Goal: Task Accomplishment & Management: Manage account settings

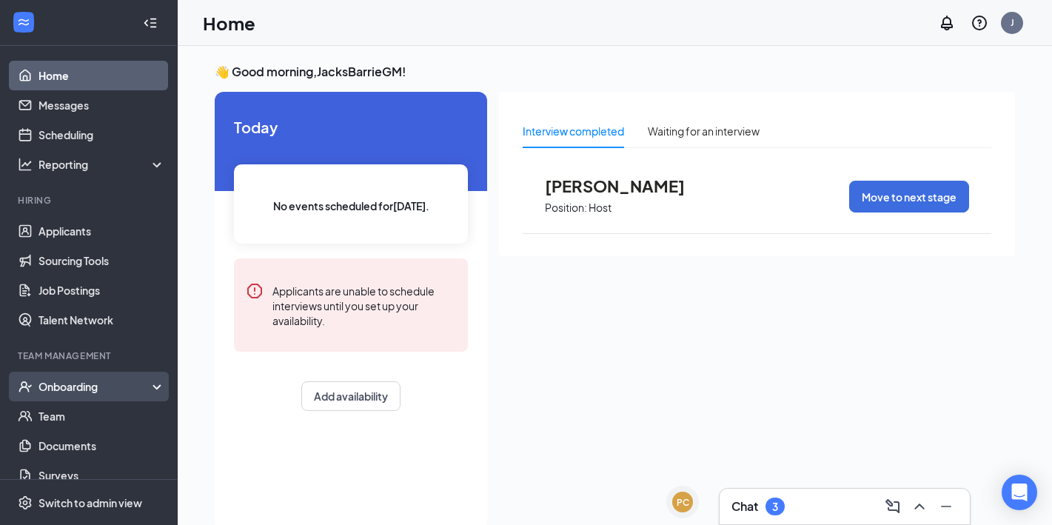
click at [136, 388] on div "Onboarding" at bounding box center [96, 386] width 114 height 15
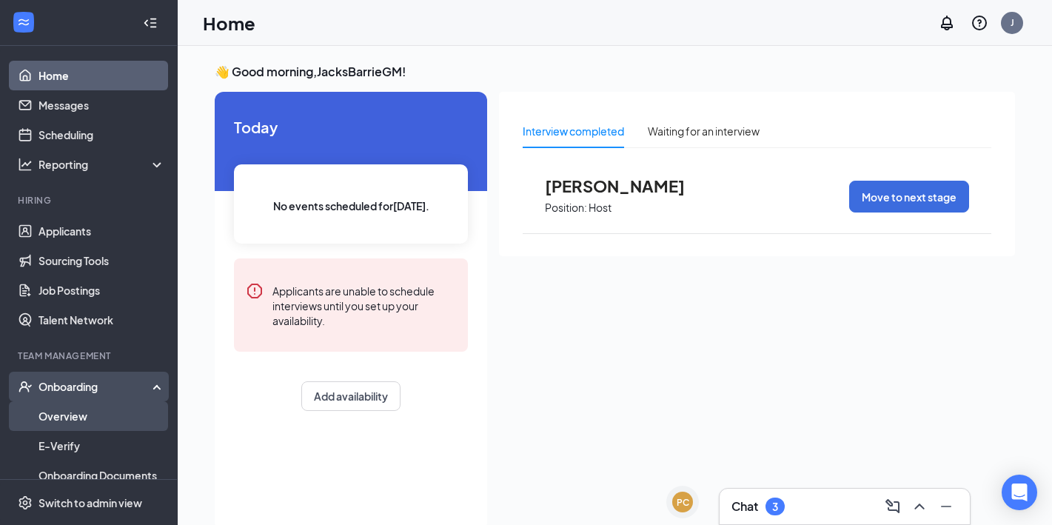
click at [115, 416] on link "Overview" at bounding box center [102, 416] width 127 height 30
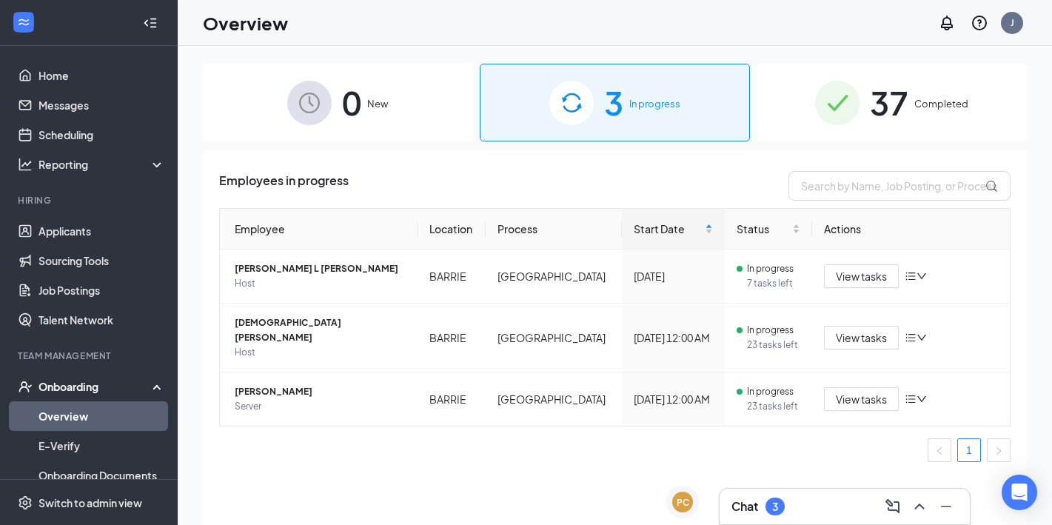
click at [812, 511] on div "Chat 3" at bounding box center [845, 507] width 227 height 24
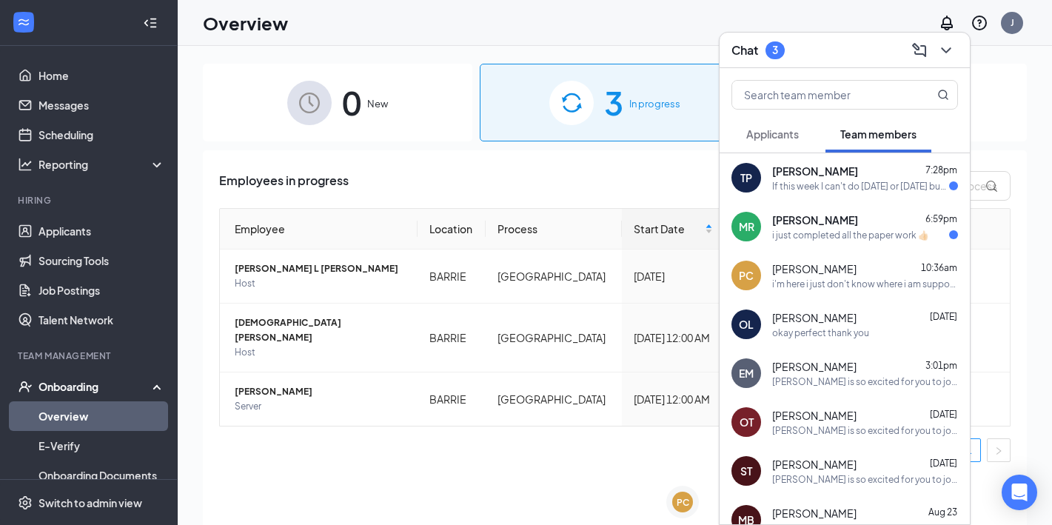
click at [860, 286] on div "i'm here i just don't know where i am supposed to come in" at bounding box center [865, 284] width 186 height 13
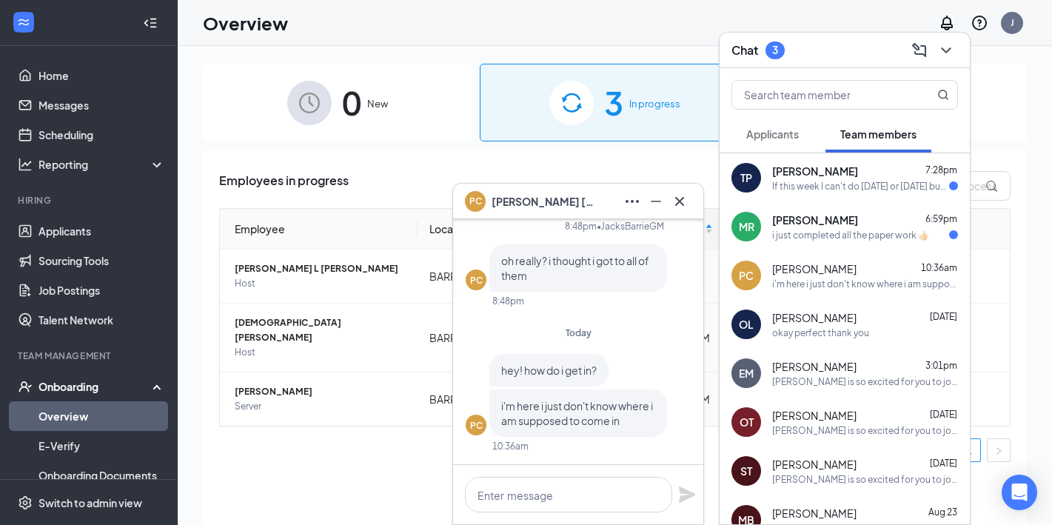
click at [600, 201] on div "PC [PERSON_NAME]" at bounding box center [578, 202] width 227 height 24
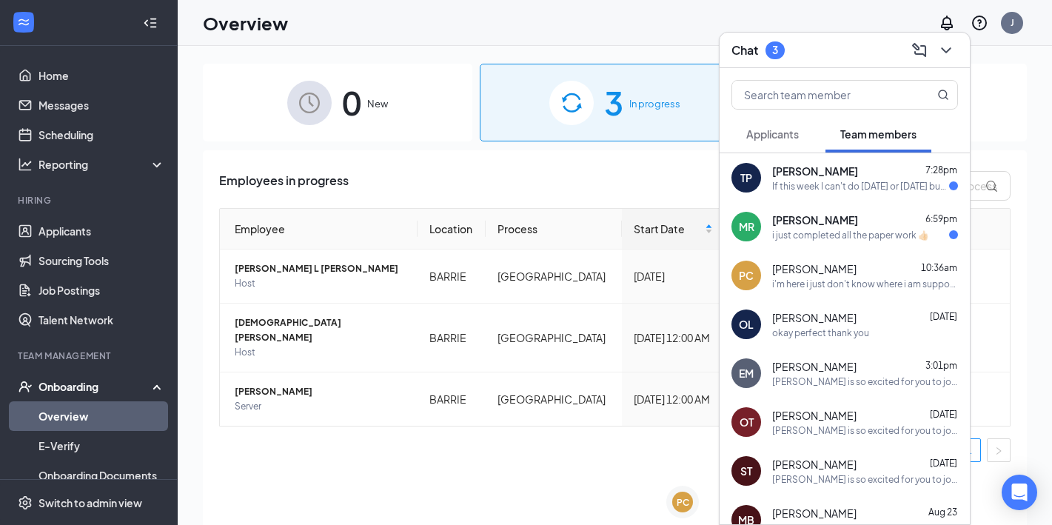
click at [857, 243] on div "[PERSON_NAME] 6:59pm i just completed all the paper work 👍🏻" at bounding box center [845, 226] width 250 height 49
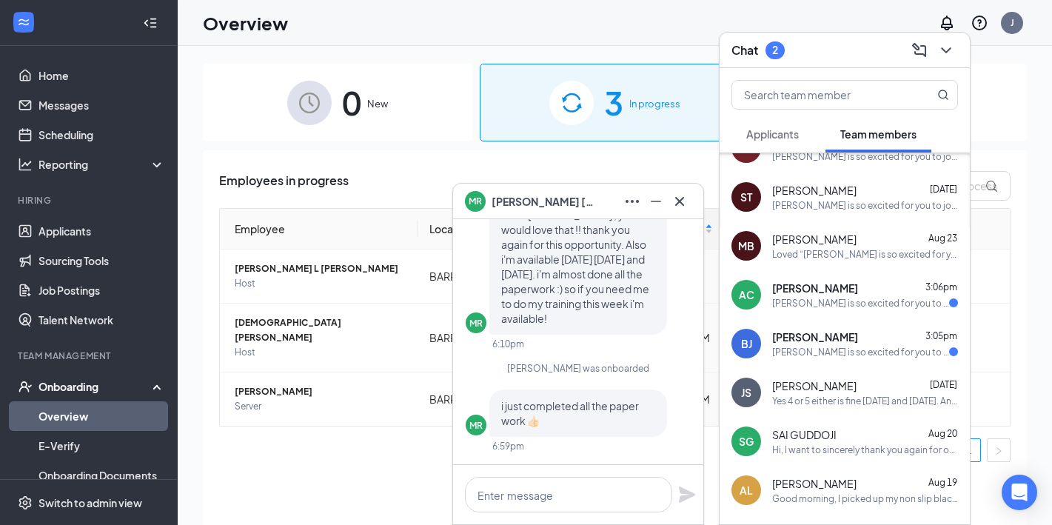
scroll to position [288, 0]
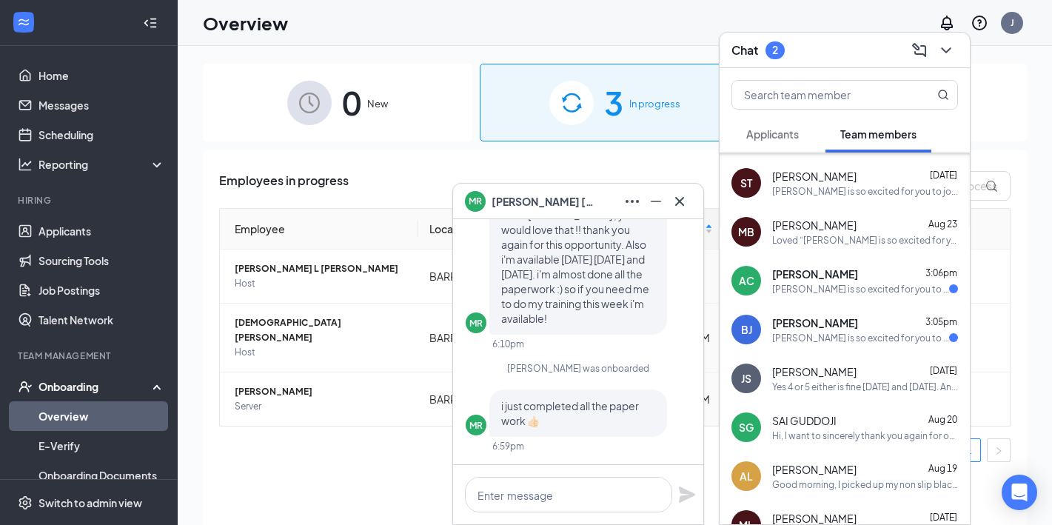
click at [810, 438] on div "Hi, I want to sincerely thank you again for offering me the position. After giv…" at bounding box center [865, 435] width 186 height 13
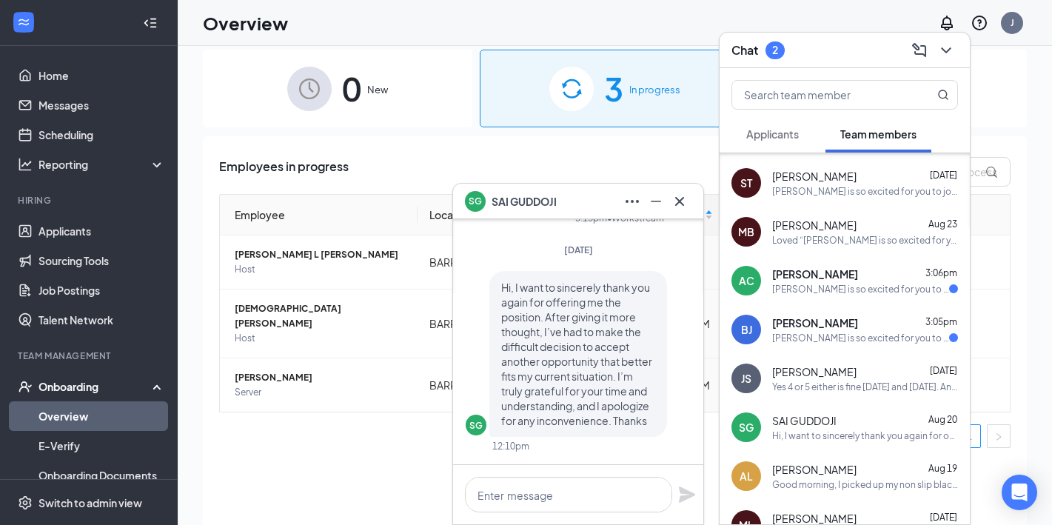
scroll to position [16, 0]
click at [592, 201] on div "SG SAI GUDDOJI" at bounding box center [578, 202] width 227 height 24
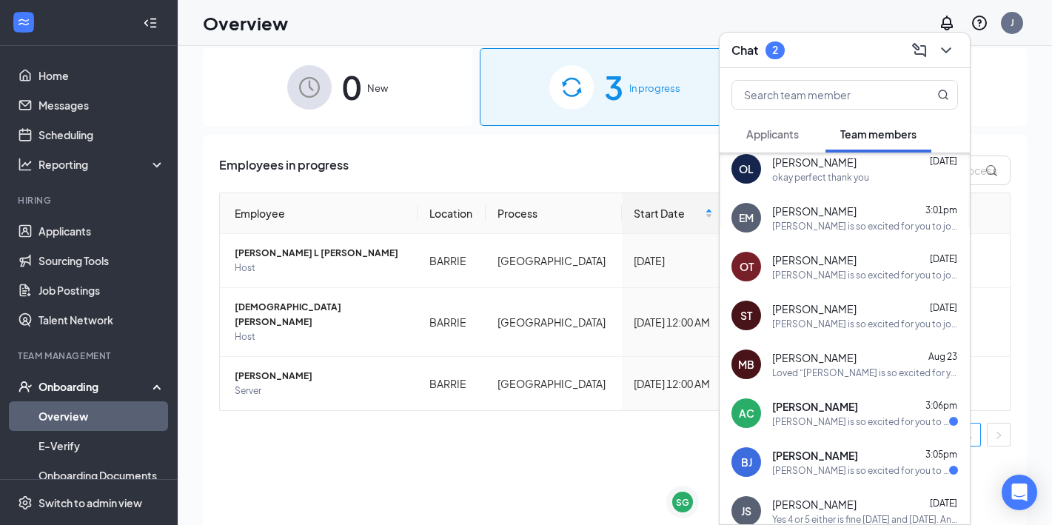
scroll to position [0, 0]
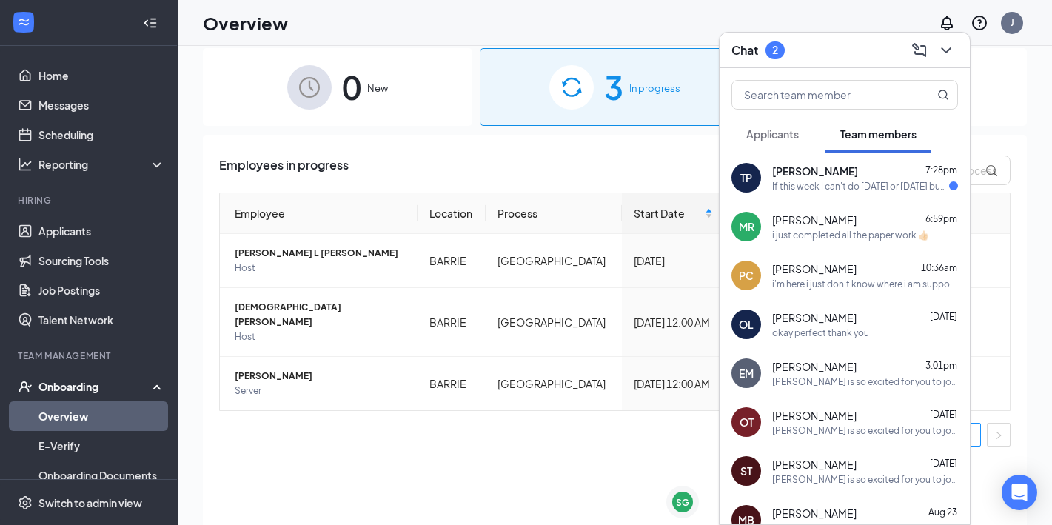
click at [837, 52] on div "Chat 2" at bounding box center [845, 50] width 227 height 23
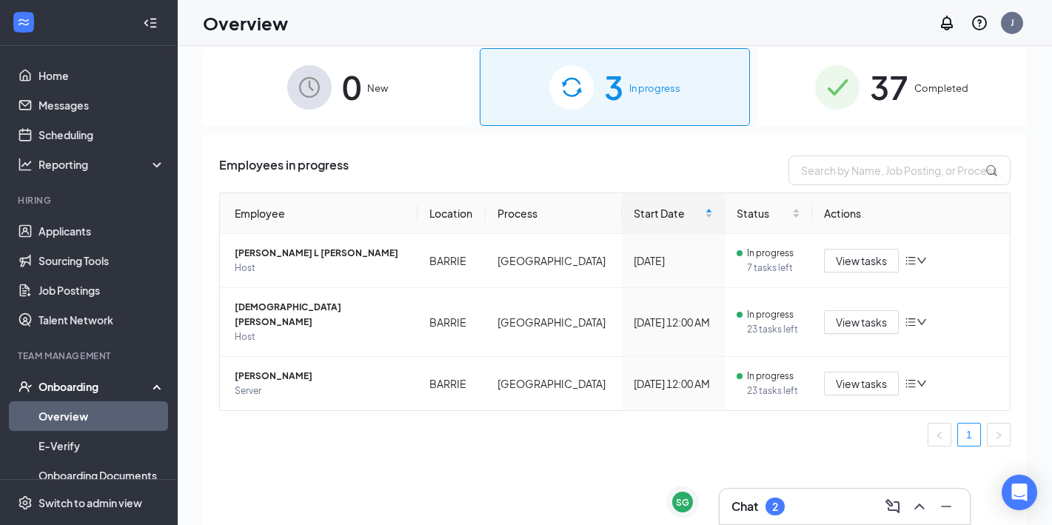
click at [900, 90] on span "37" at bounding box center [889, 86] width 39 height 51
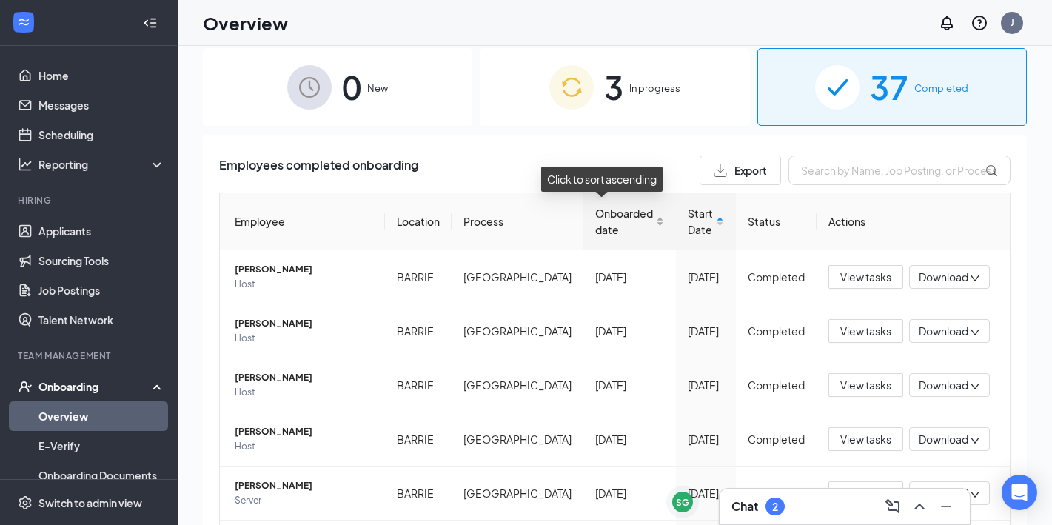
click at [595, 216] on span "Onboarded date" at bounding box center [624, 221] width 58 height 33
click at [595, 226] on span "Onboarded date" at bounding box center [624, 221] width 58 height 33
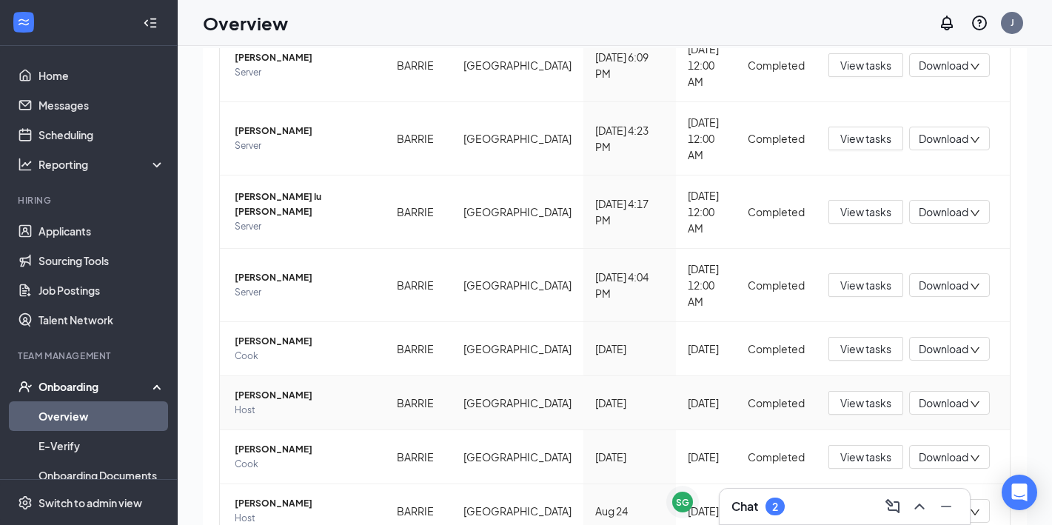
scroll to position [293, 0]
